Goal: Task Accomplishment & Management: Use online tool/utility

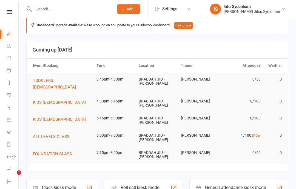
click at [66, 185] on div "Class kiosk mode" at bounding box center [59, 187] width 34 height 5
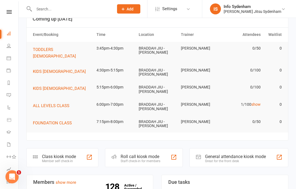
scroll to position [39, 0]
click at [68, 154] on div "Class kiosk mode" at bounding box center [59, 156] width 34 height 5
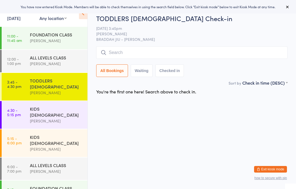
click at [180, 51] on input "search" at bounding box center [191, 52] width 191 height 13
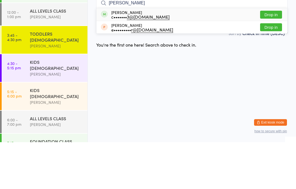
type input "Emily"
click at [273, 58] on button "Drop in" at bounding box center [271, 62] width 22 height 8
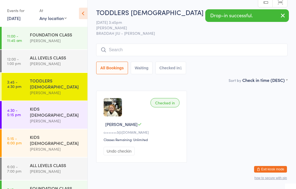
click at [231, 47] on input "search" at bounding box center [191, 50] width 191 height 13
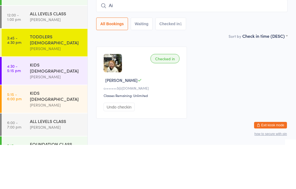
type input "A"
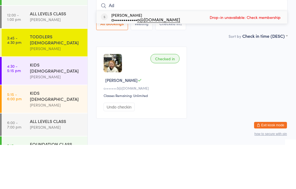
type input "A"
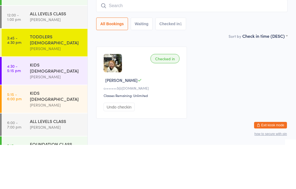
scroll to position [18, 0]
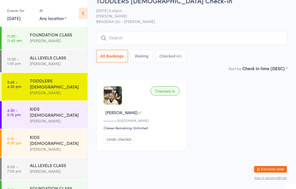
click at [131, 33] on input "search" at bounding box center [191, 38] width 191 height 13
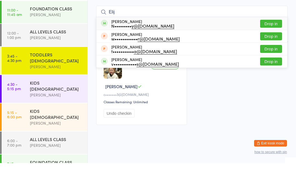
type input "Elij"
click at [144, 50] on div "N••••••••• y@hotmail.com" at bounding box center [142, 52] width 63 height 4
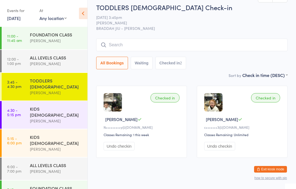
scroll to position [0, 0]
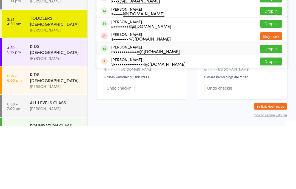
type input "stef"
click at [138, 112] on div "e•••••••••••• o@hotmail.com" at bounding box center [145, 114] width 68 height 4
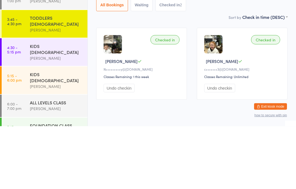
scroll to position [18, 0]
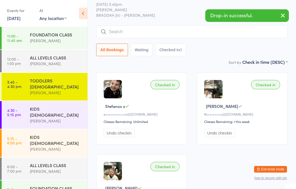
click at [57, 106] on div "KIDS [DEMOGRAPHIC_DATA]" at bounding box center [56, 112] width 53 height 12
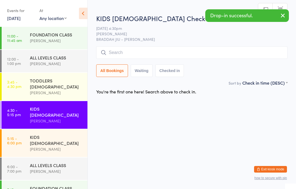
click at [139, 51] on input "search" at bounding box center [191, 52] width 191 height 13
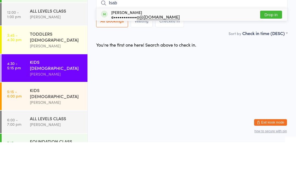
type input "Isab"
click at [127, 55] on div "Isabella Xanthoudakis e•••••••••••• o@hotmail.com Drop in" at bounding box center [191, 61] width 191 height 13
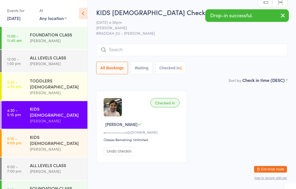
click at [56, 84] on div "TODDLERS [DEMOGRAPHIC_DATA]" at bounding box center [56, 84] width 53 height 12
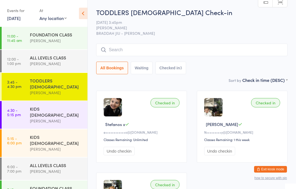
click at [42, 106] on div "KIDS [DEMOGRAPHIC_DATA]" at bounding box center [56, 112] width 53 height 12
